Goal: Navigation & Orientation: Understand site structure

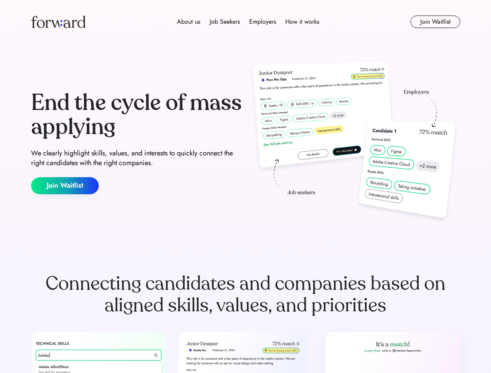
click at [245, 187] on div "End the cycle of mass applying We clearly highlight skills, values, and interes…" at bounding box center [245, 142] width 429 height 167
click at [246, 22] on div "About us Job Seekers Employers How it works" at bounding box center [248, 21] width 307 height 9
click at [58, 22] on img at bounding box center [58, 22] width 54 height 12
click at [248, 22] on div "About us Job Seekers Employers How it works" at bounding box center [248, 21] width 307 height 9
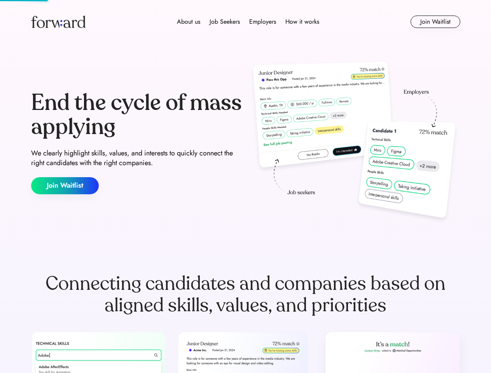
click at [189, 22] on div "About us" at bounding box center [188, 21] width 23 height 9
click at [225, 22] on div "Job Seekers" at bounding box center [225, 21] width 30 height 9
click at [263, 22] on div "Employers" at bounding box center [262, 21] width 27 height 9
